Goal: Task Accomplishment & Management: Manage account settings

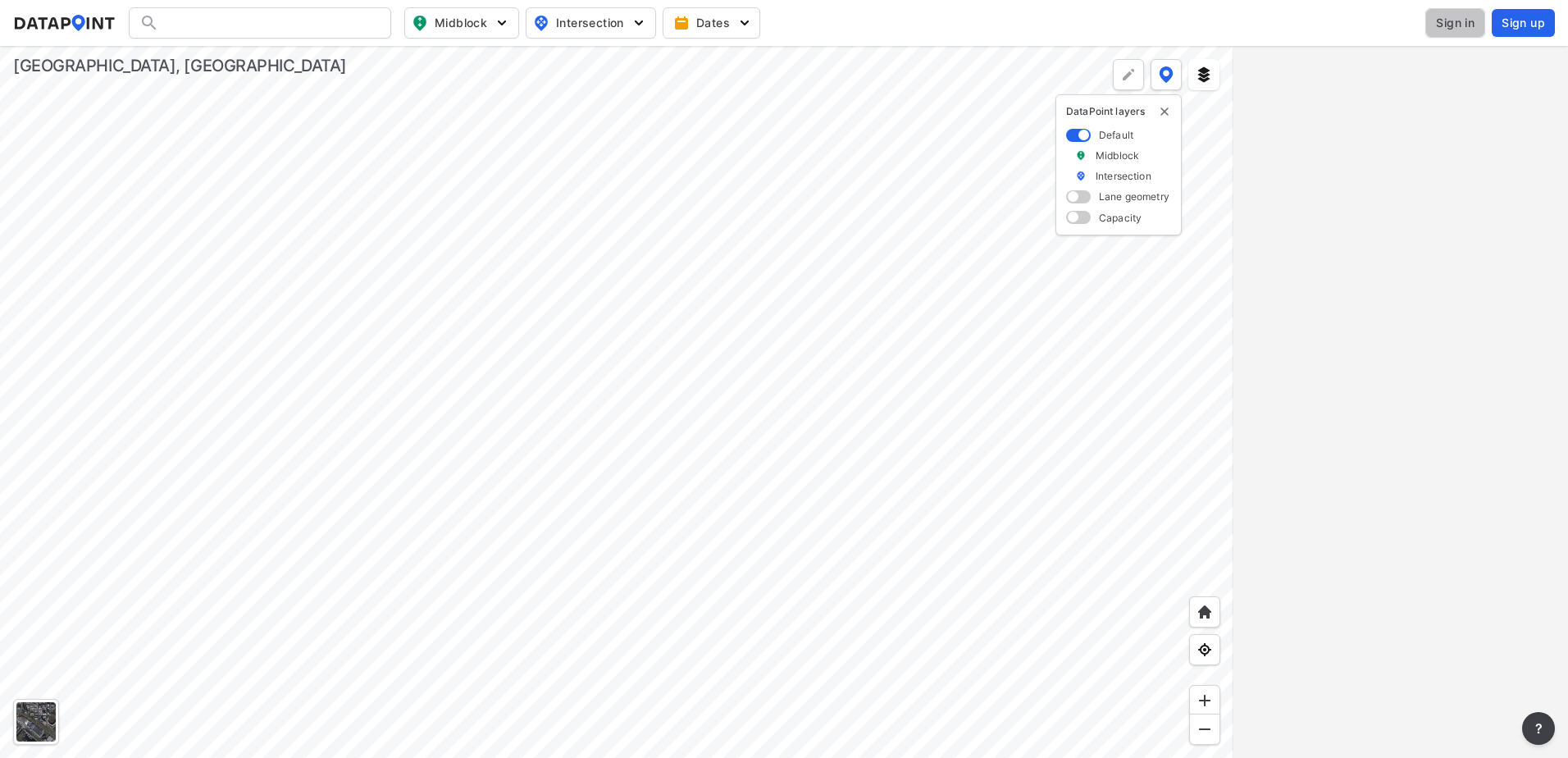
click at [1443, 19] on span "Sign in" at bounding box center [1456, 22] width 38 height 16
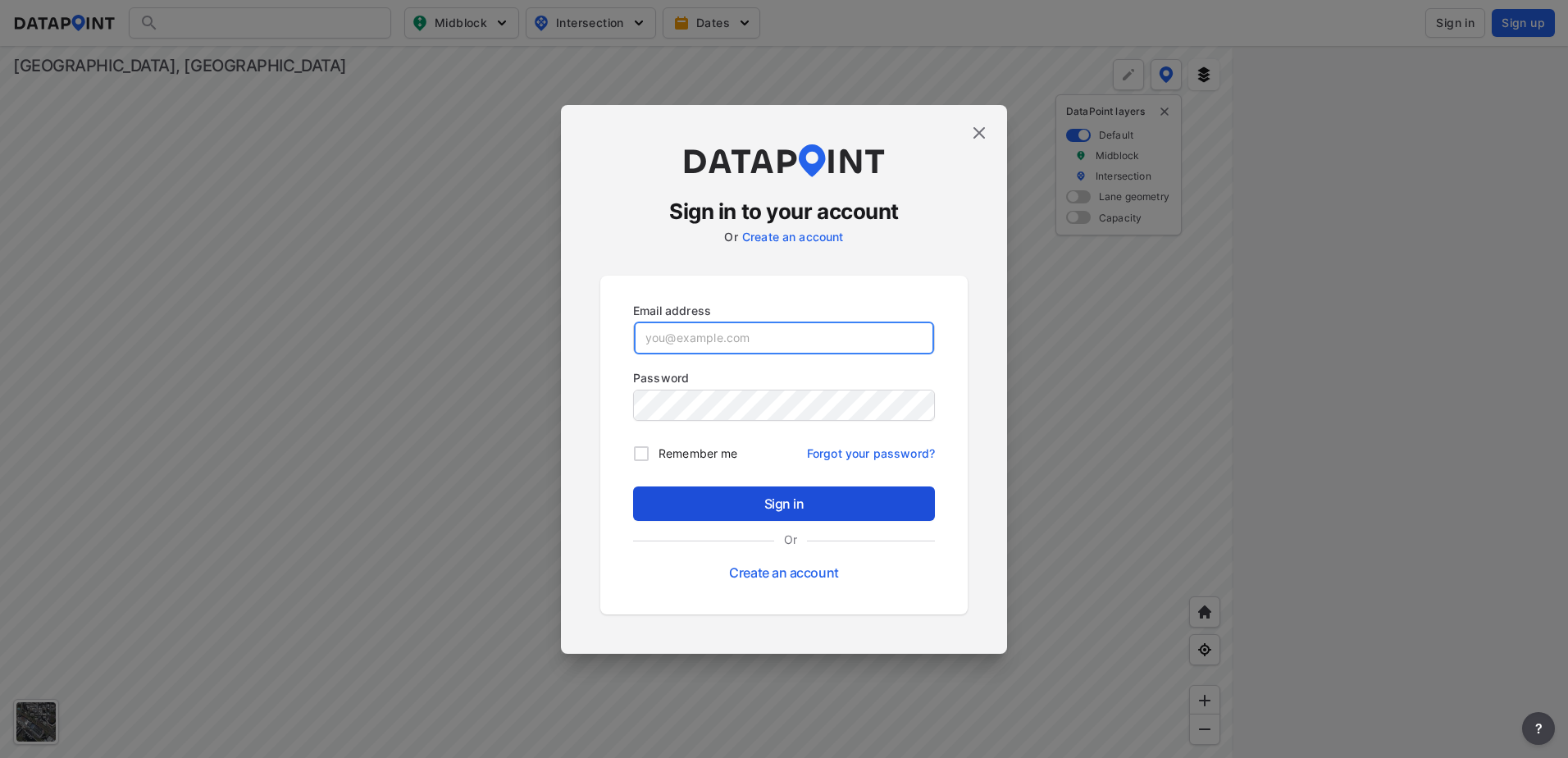
type input "[EMAIL_ADDRESS][DOMAIN_NAME]"
click at [783, 507] on span "Sign in" at bounding box center [784, 503] width 276 height 19
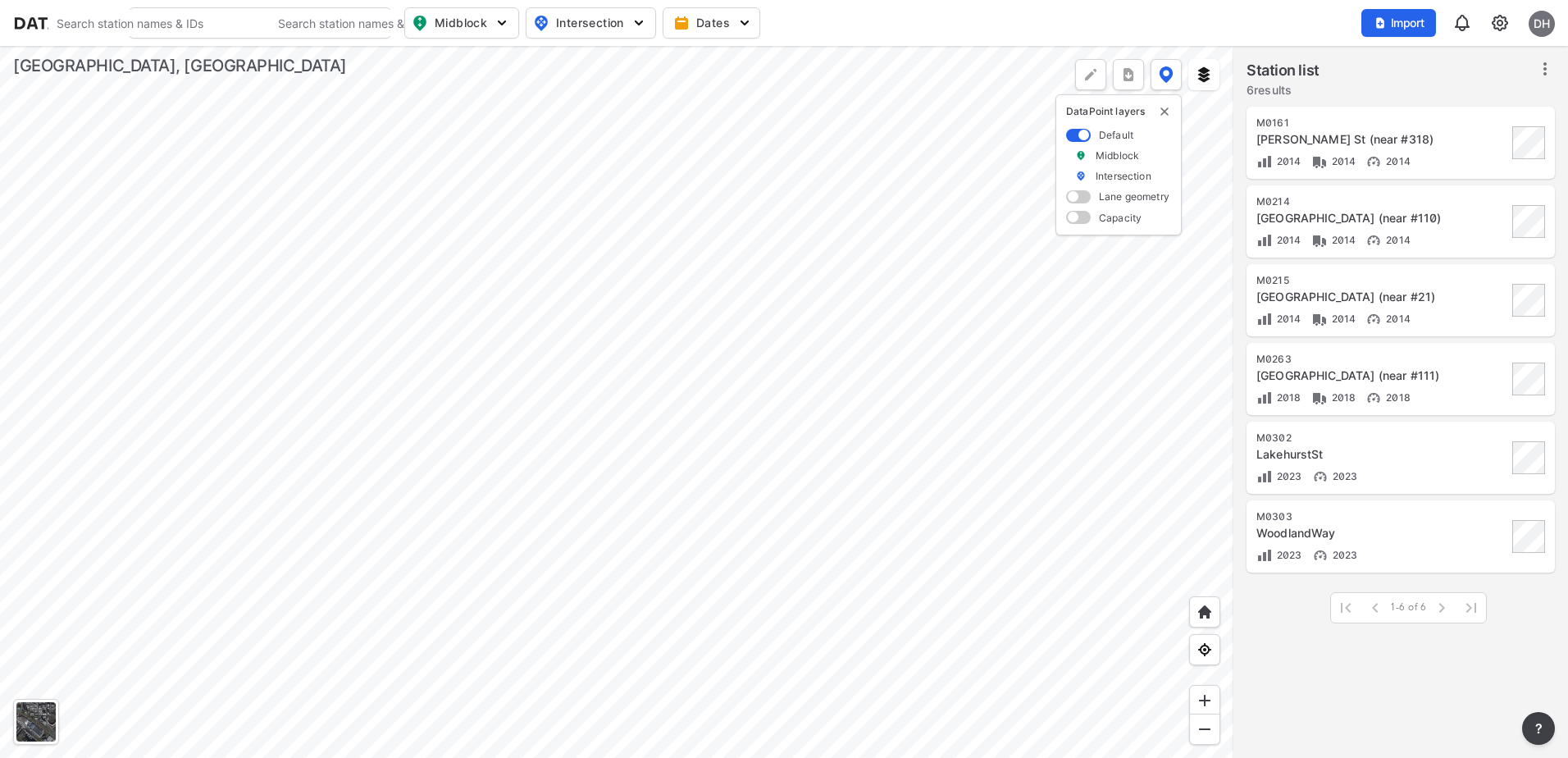
click at [735, 299] on div at bounding box center [617, 402] width 1234 height 712
